Goal: Task Accomplishment & Management: Use online tool/utility

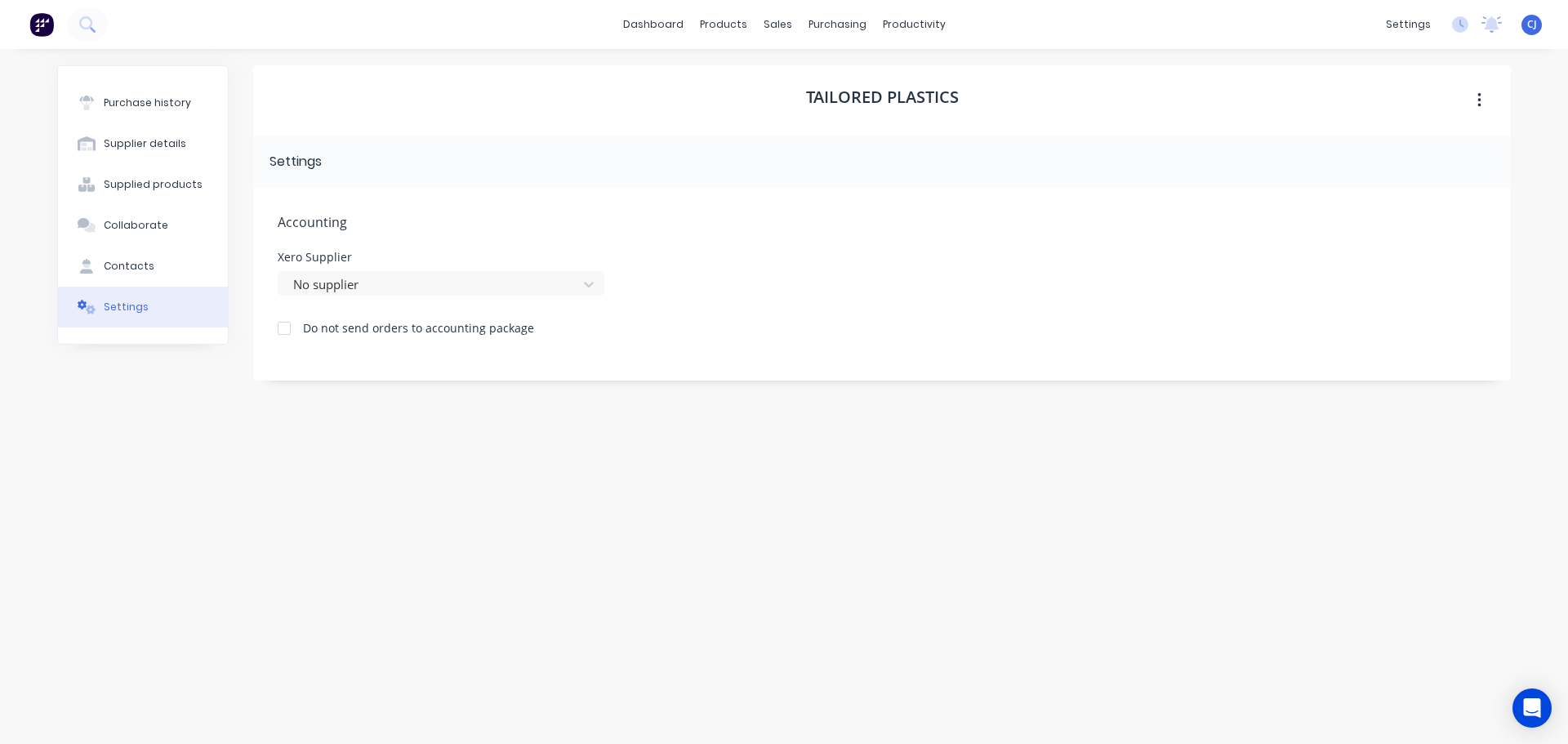
click at [464, 361] on div "Accounting Xero Supplier No supplier Do not send orders to accounting package" at bounding box center [882, 284] width 1258 height 193
click at [807, 68] on link "Sales Orders" at bounding box center [863, 77] width 217 height 33
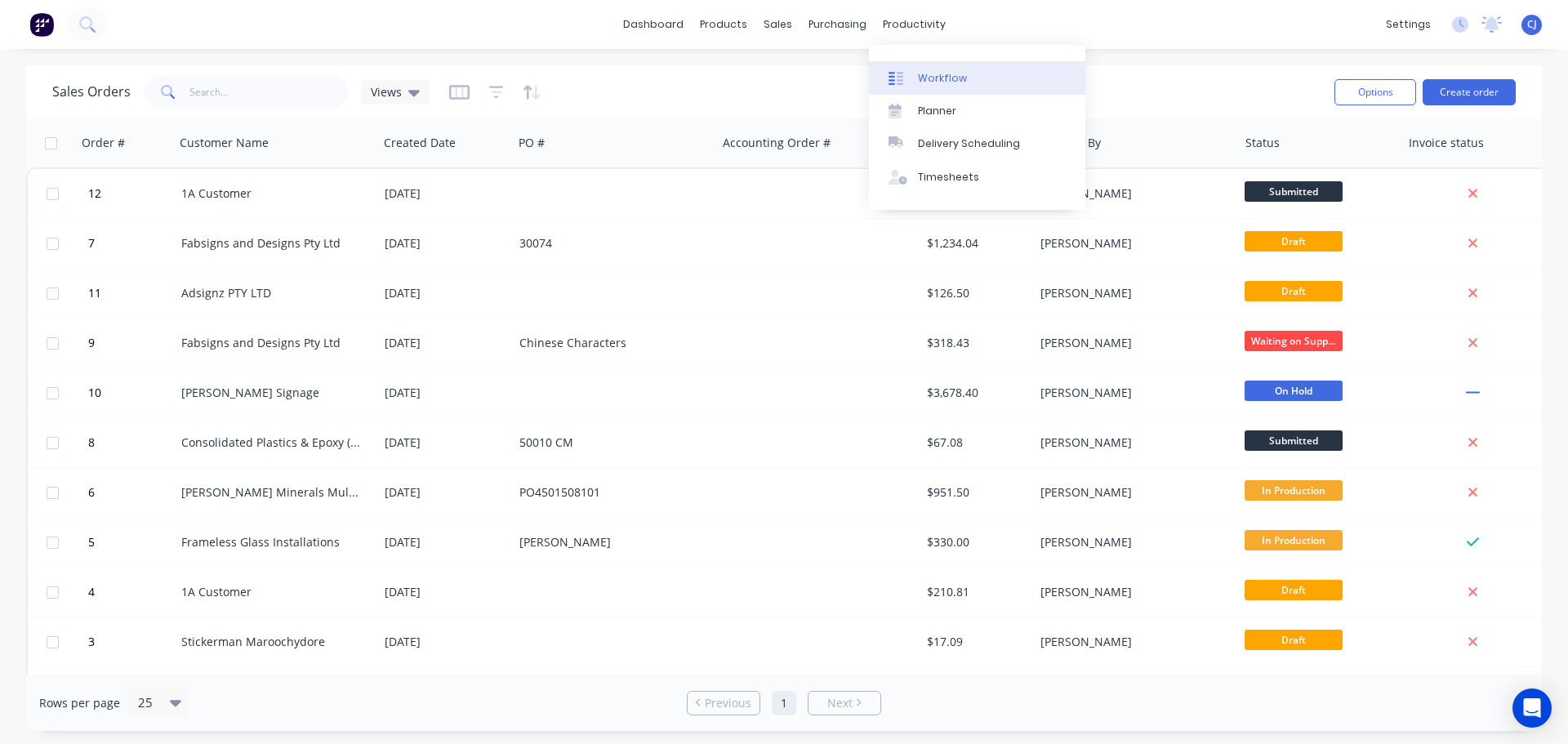
click at [918, 71] on div "Workflow" at bounding box center [943, 78] width 49 height 15
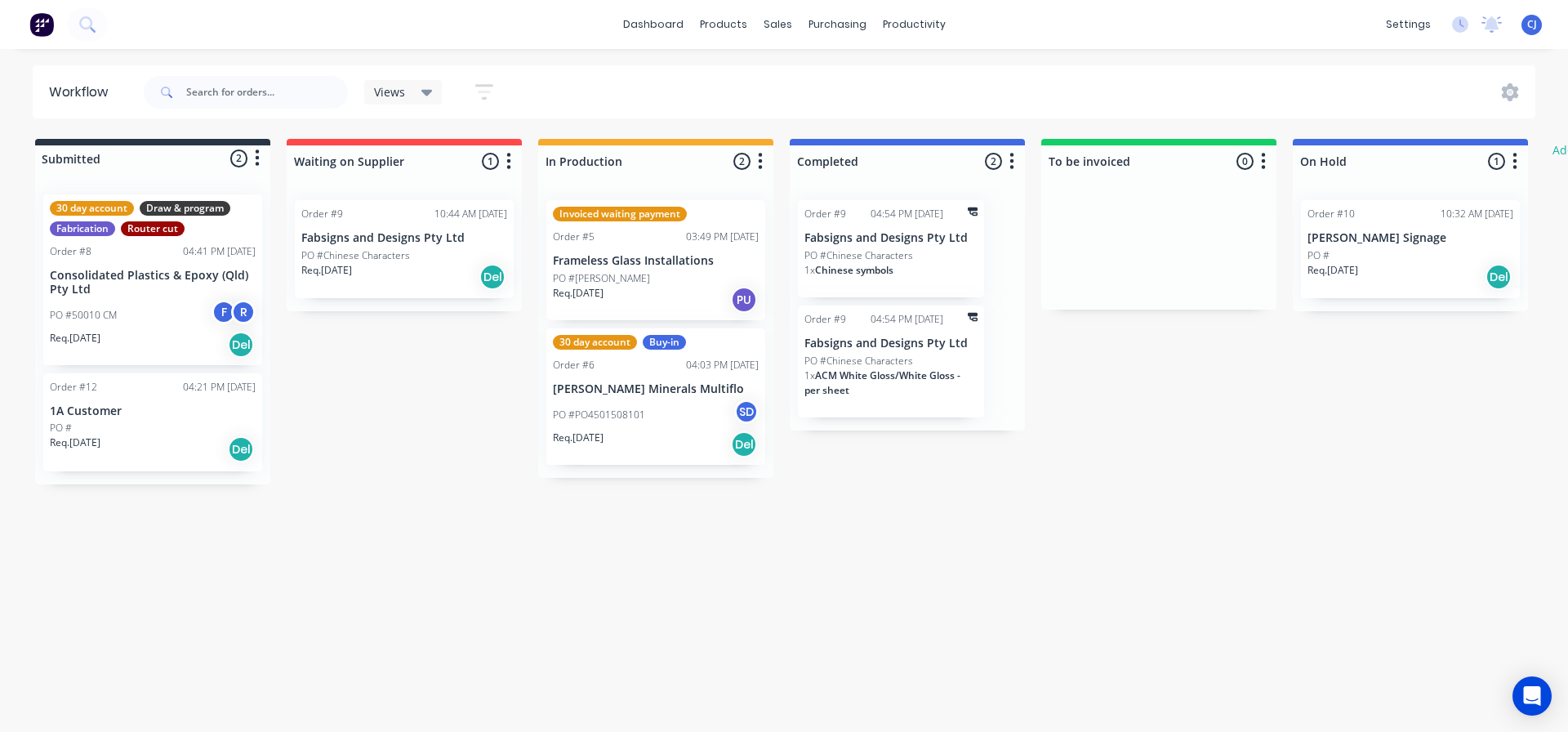
click at [606, 231] on div "Order #5 03:49 PM [DATE]" at bounding box center [655, 236] width 206 height 15
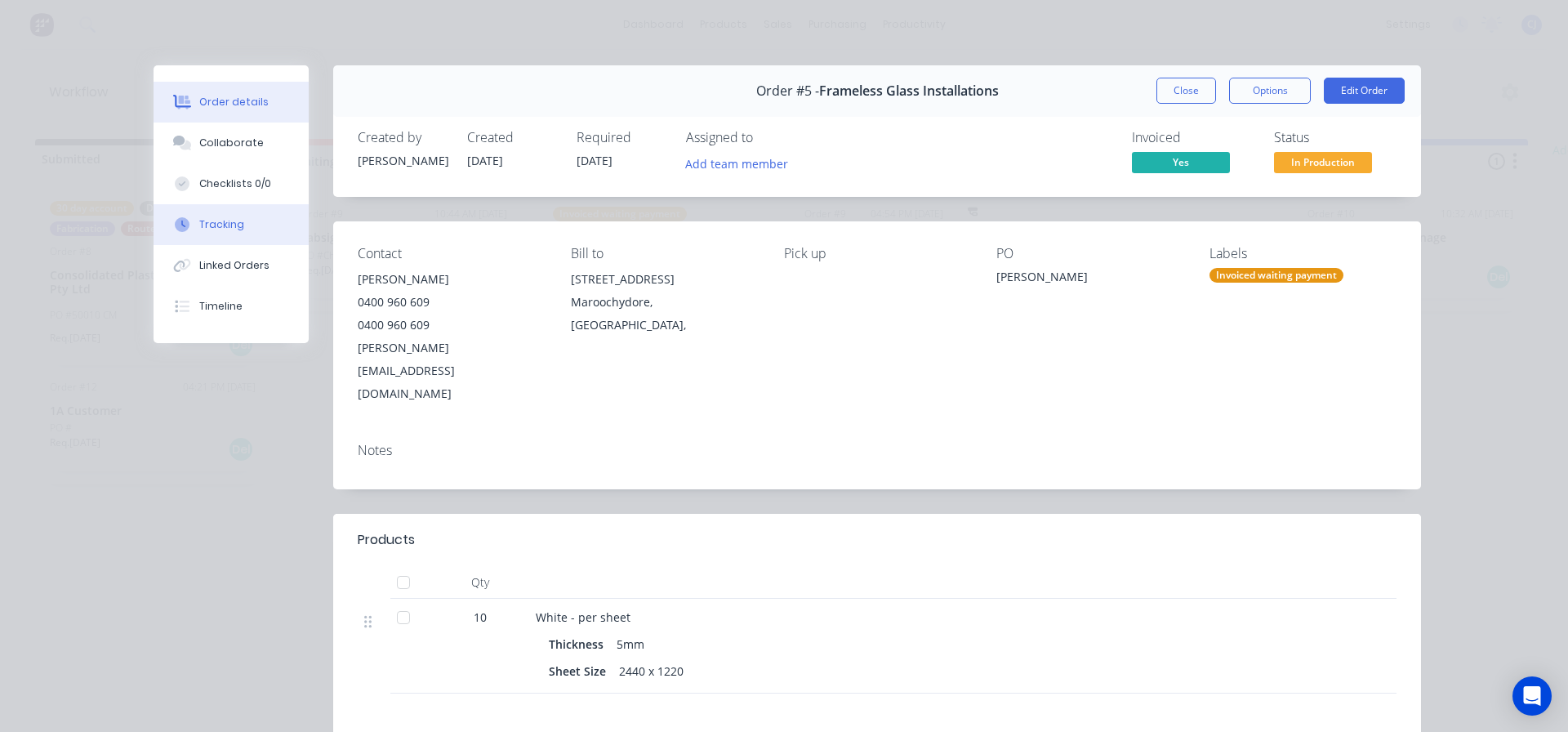
click at [218, 228] on div "Tracking" at bounding box center [221, 225] width 44 height 15
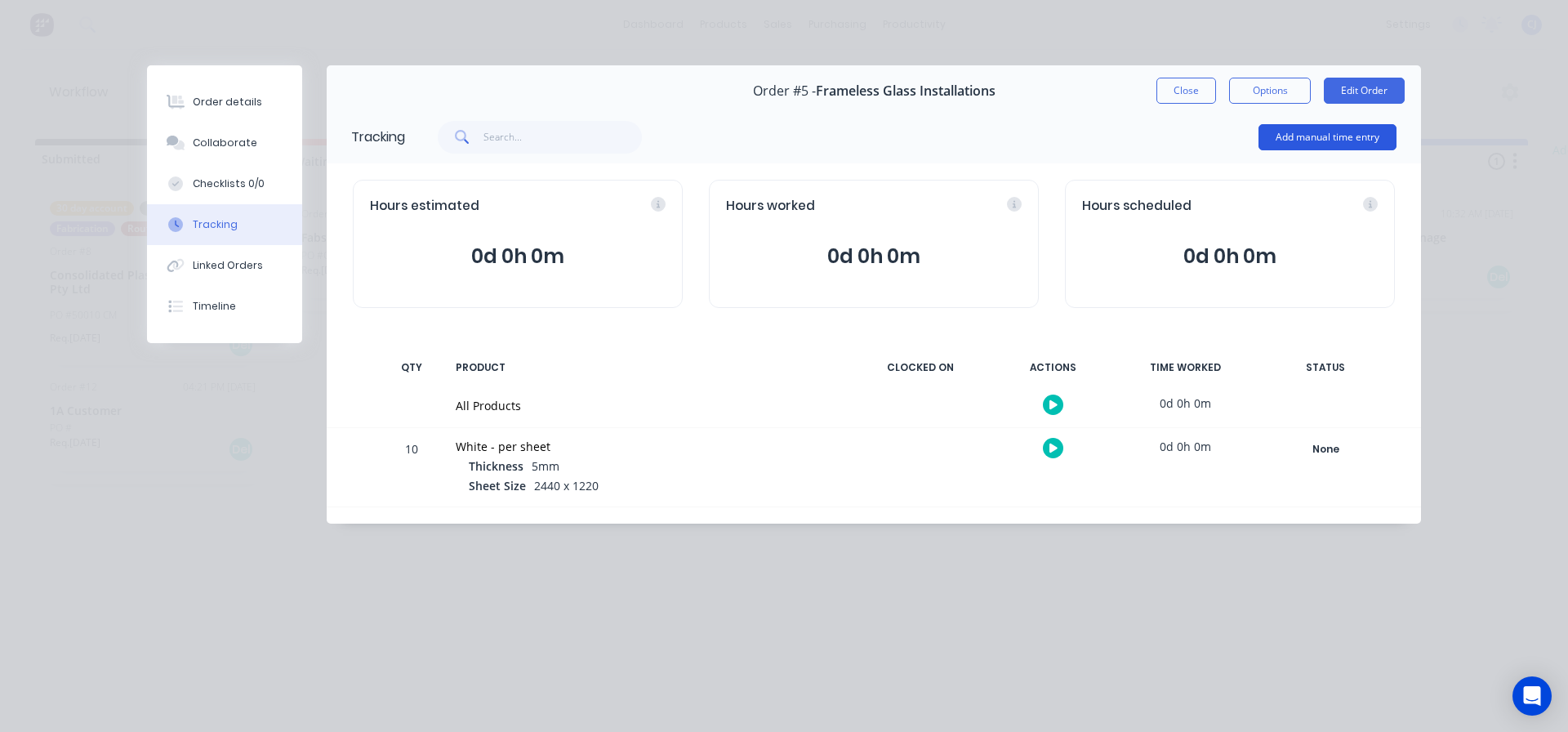
click at [1314, 140] on button "Add manual time entry" at bounding box center [1328, 137] width 138 height 26
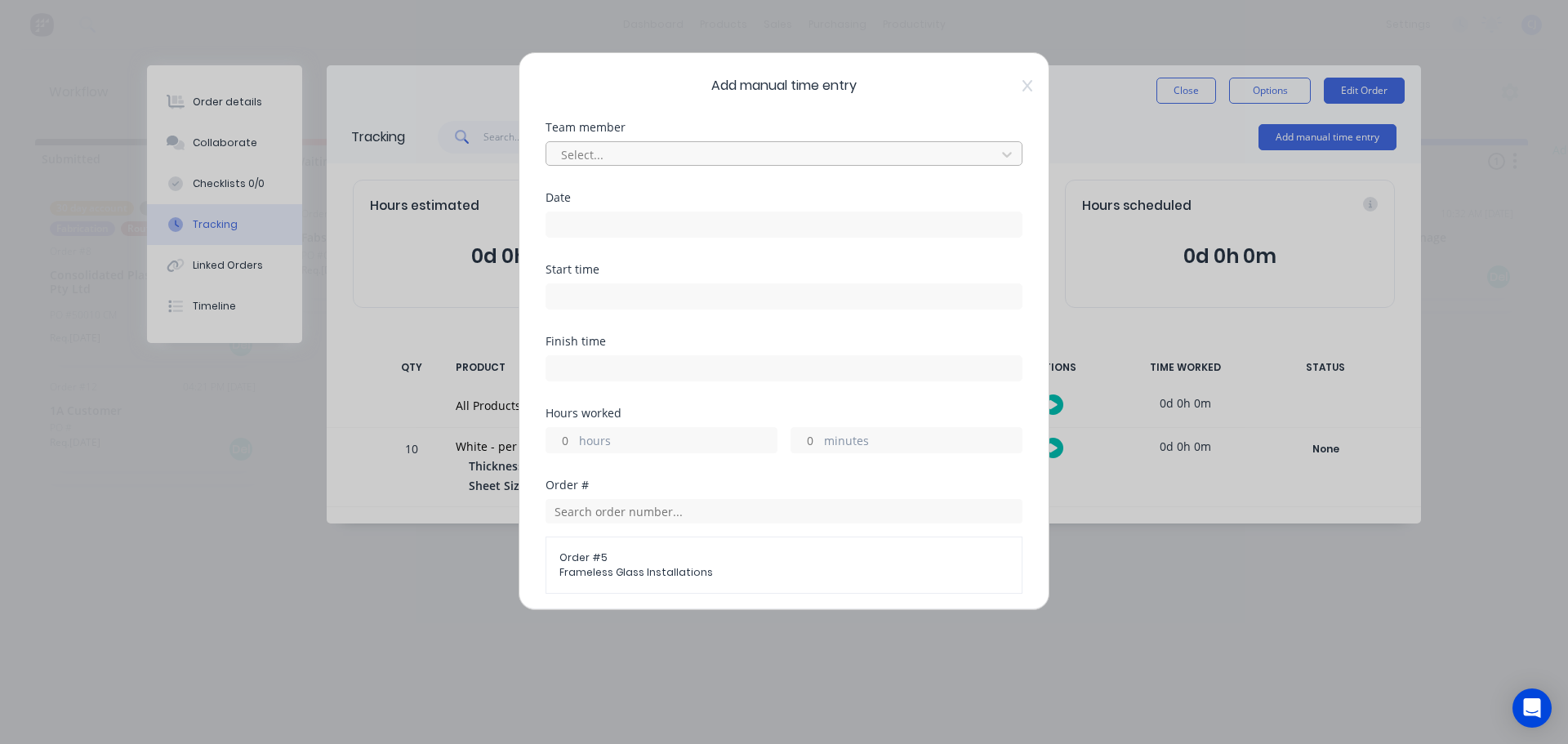
click at [701, 156] on div at bounding box center [773, 154] width 428 height 21
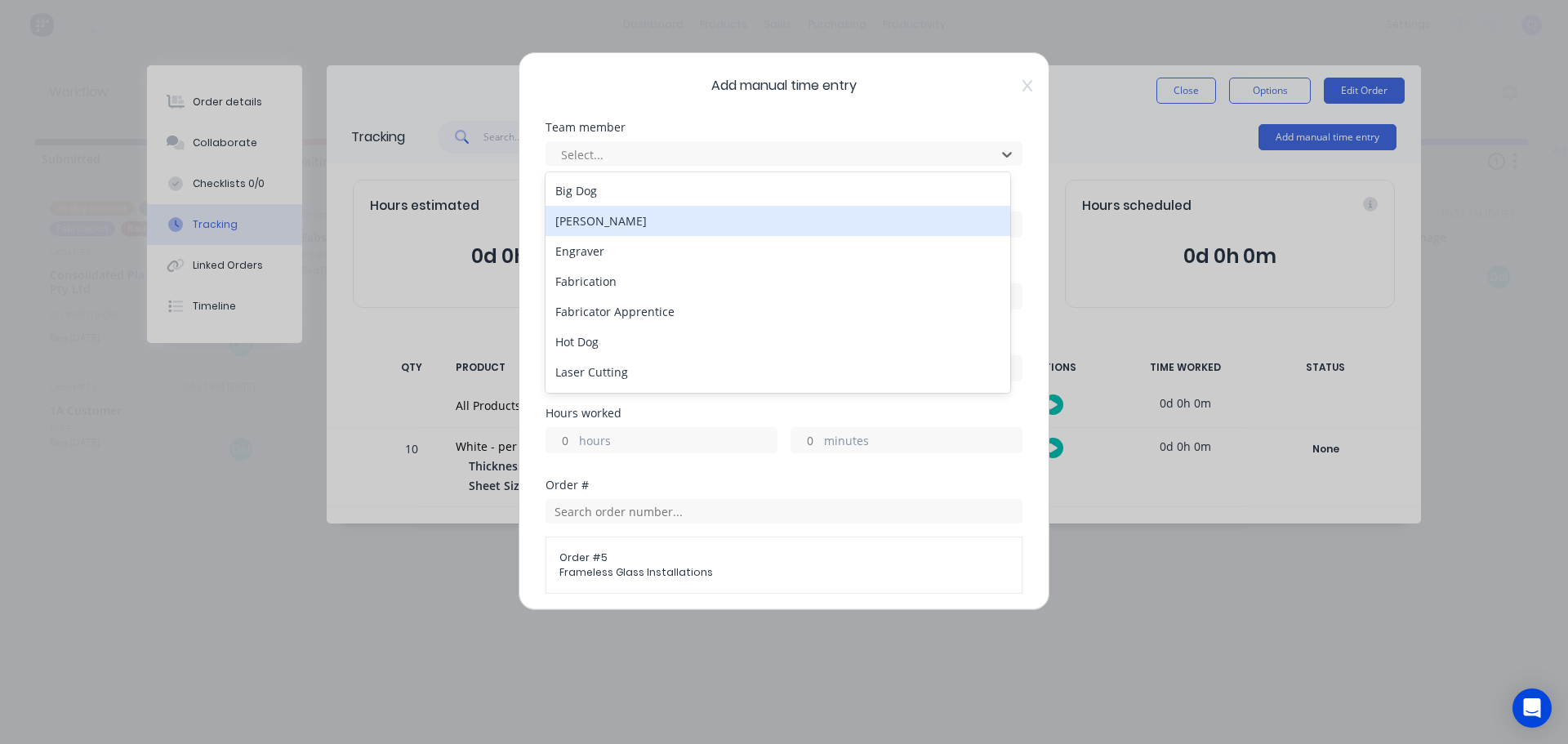
click at [683, 227] on div "[PERSON_NAME]" at bounding box center [778, 220] width 465 height 31
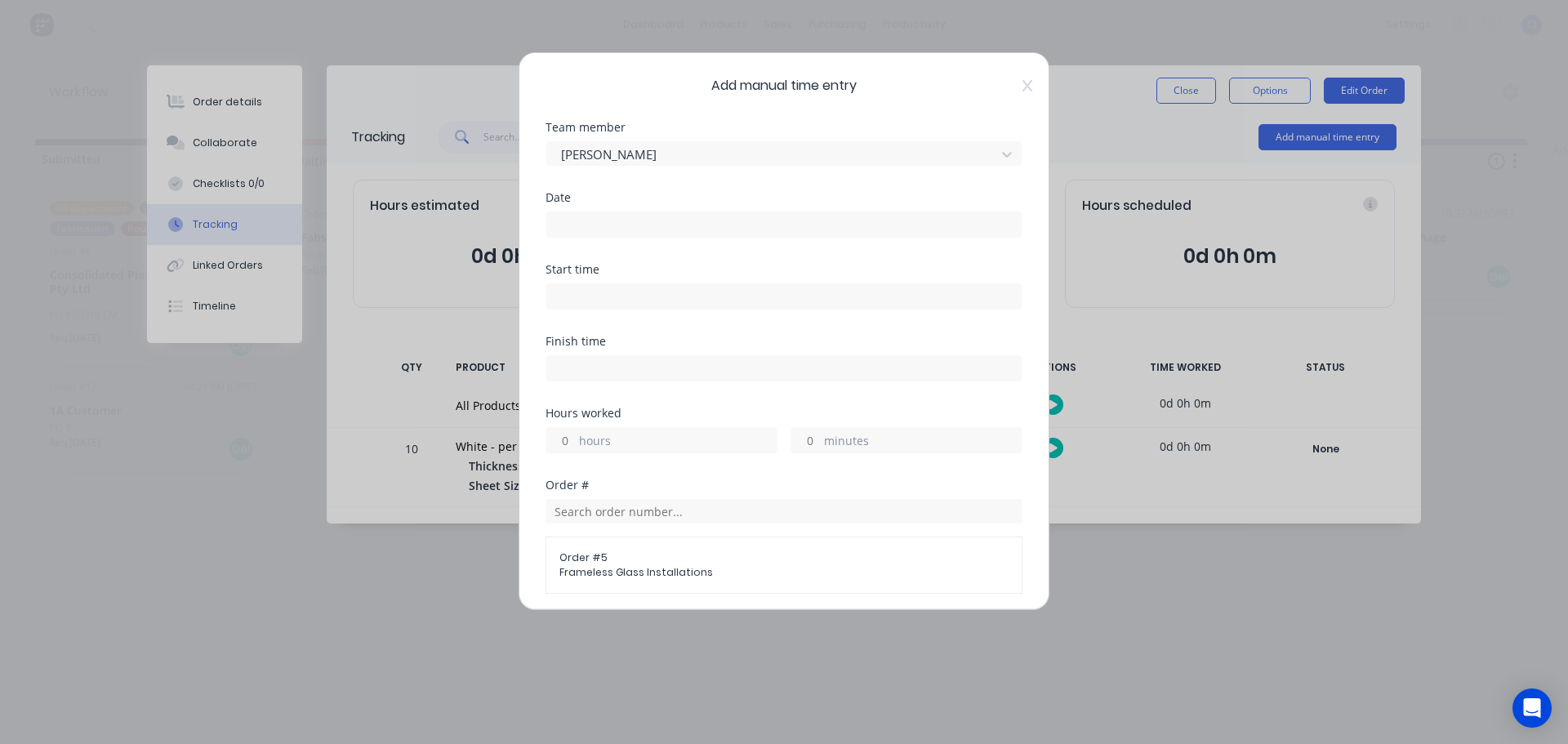
click at [884, 444] on label "minutes" at bounding box center [923, 442] width 198 height 21
click at [821, 444] on input "minutes" at bounding box center [806, 440] width 29 height 25
type input "10"
click at [930, 442] on label "minutes" at bounding box center [923, 442] width 198 height 21
click at [821, 442] on input "10" at bounding box center [806, 440] width 29 height 25
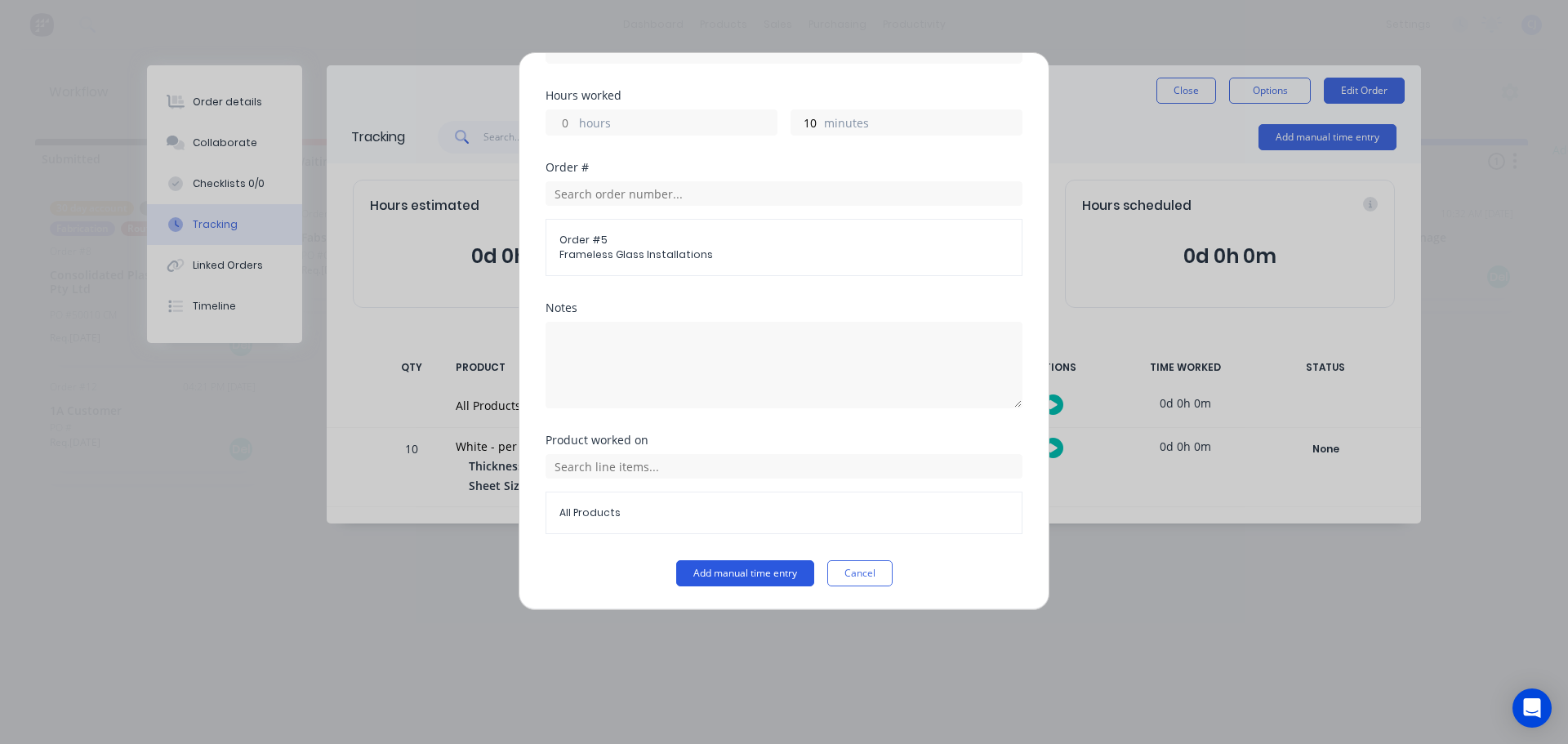
click at [766, 569] on button "Add manual time entry" at bounding box center [745, 573] width 138 height 26
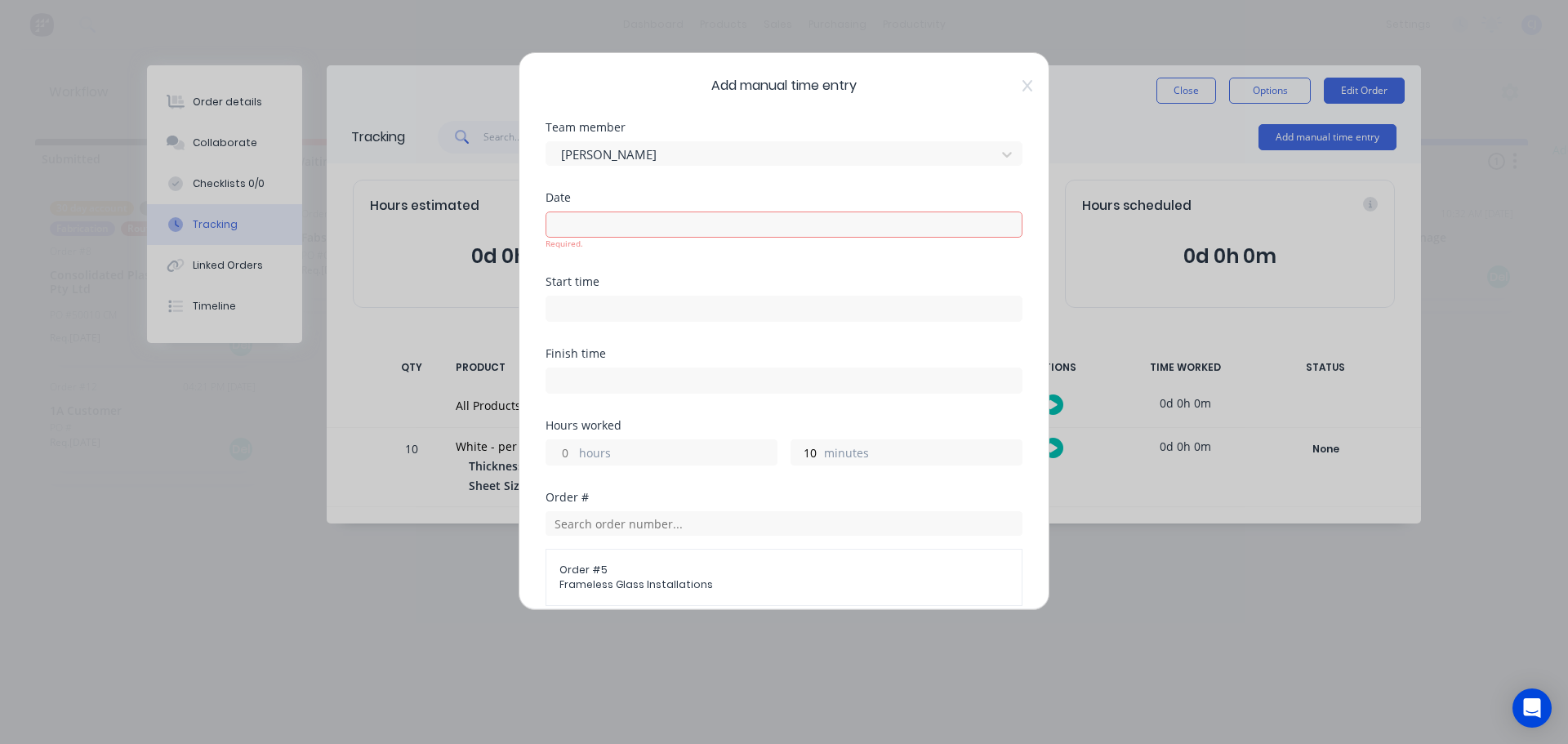
click at [652, 223] on input at bounding box center [784, 224] width 476 height 25
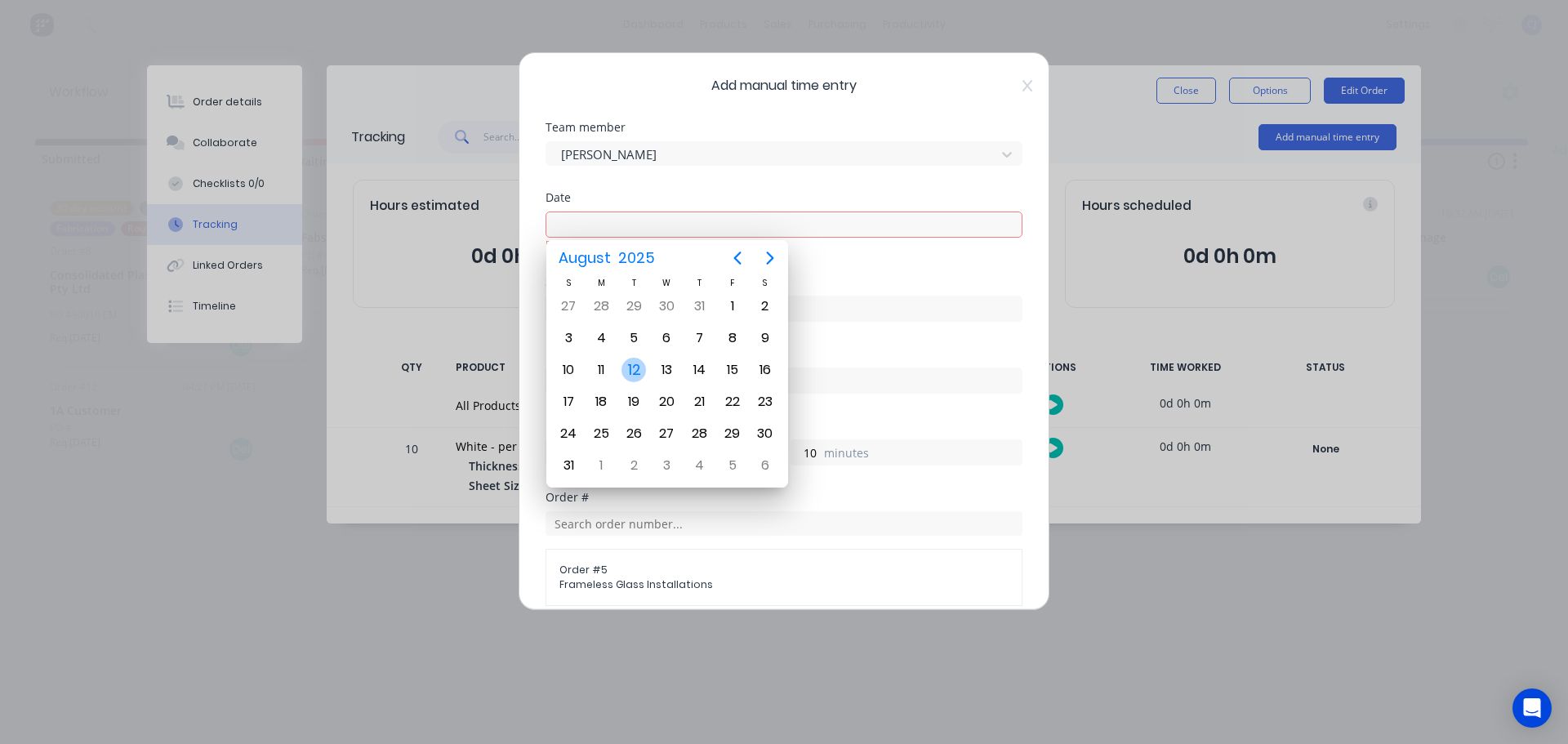
click at [640, 360] on div "12" at bounding box center [634, 370] width 25 height 25
type input "[DATE]"
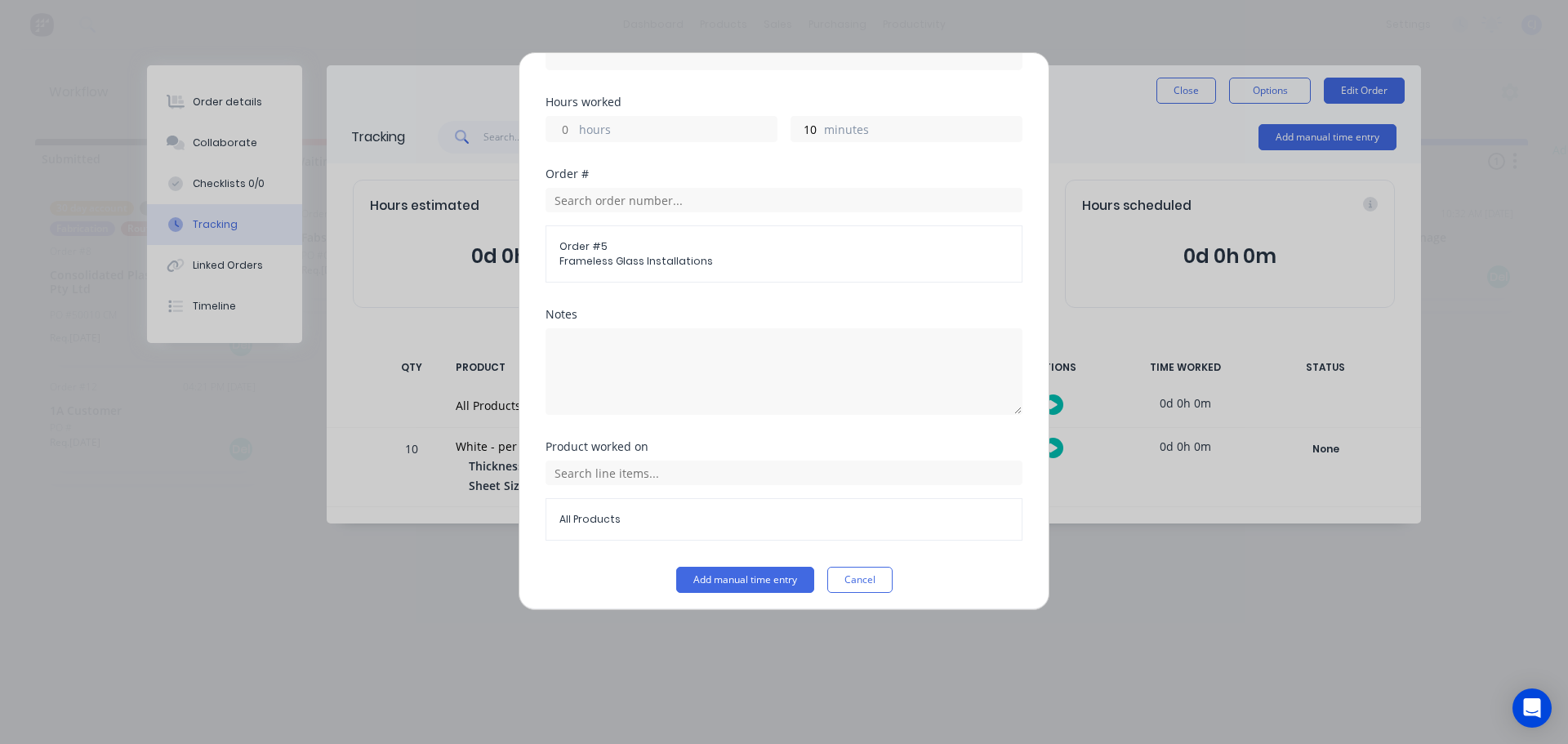
scroll to position [317, 0]
click at [776, 573] on button "Add manual time entry" at bounding box center [745, 573] width 138 height 26
click at [730, 566] on button "Add manual time entry" at bounding box center [745, 573] width 138 height 26
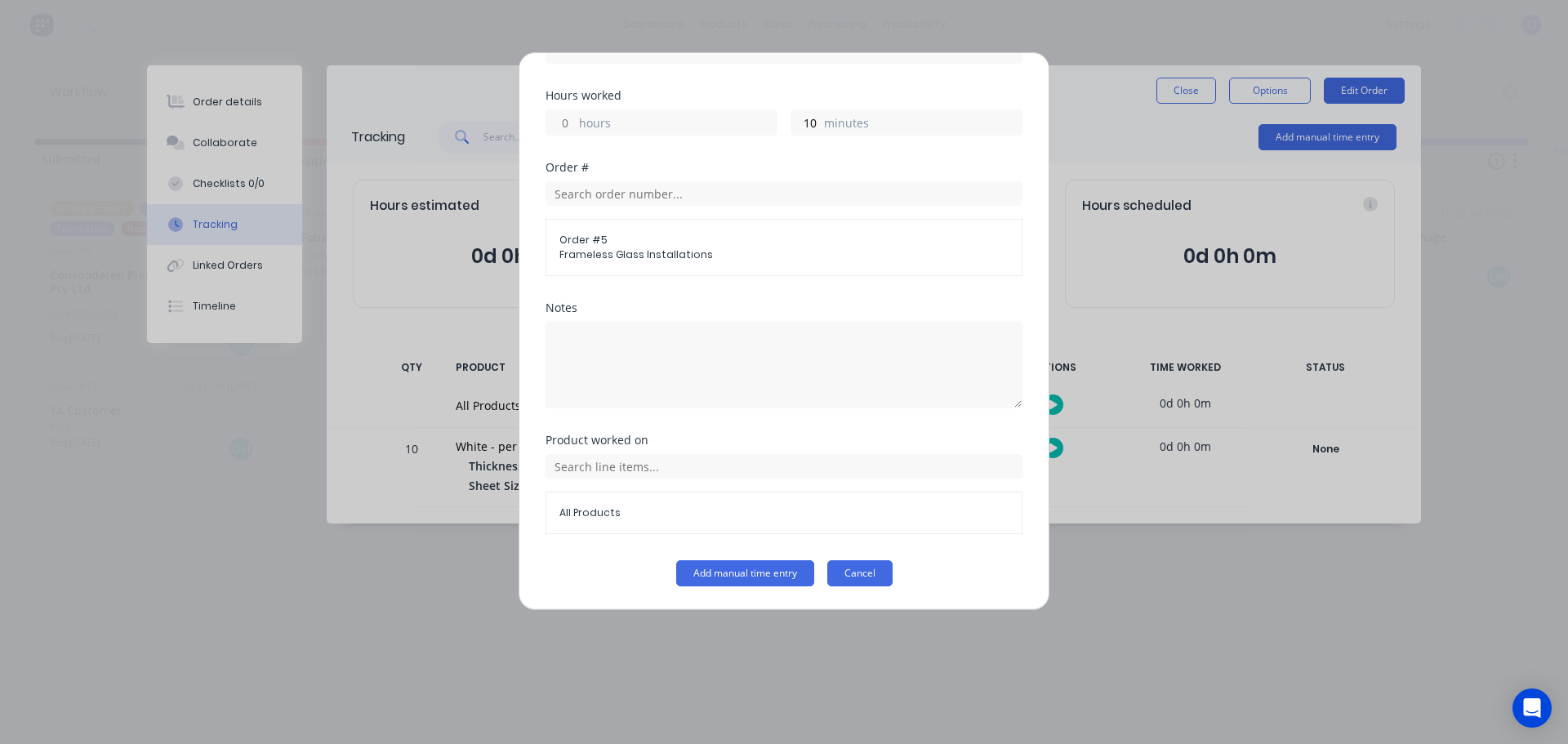
click at [860, 565] on button "Cancel" at bounding box center [860, 573] width 65 height 26
